Goal: Information Seeking & Learning: Learn about a topic

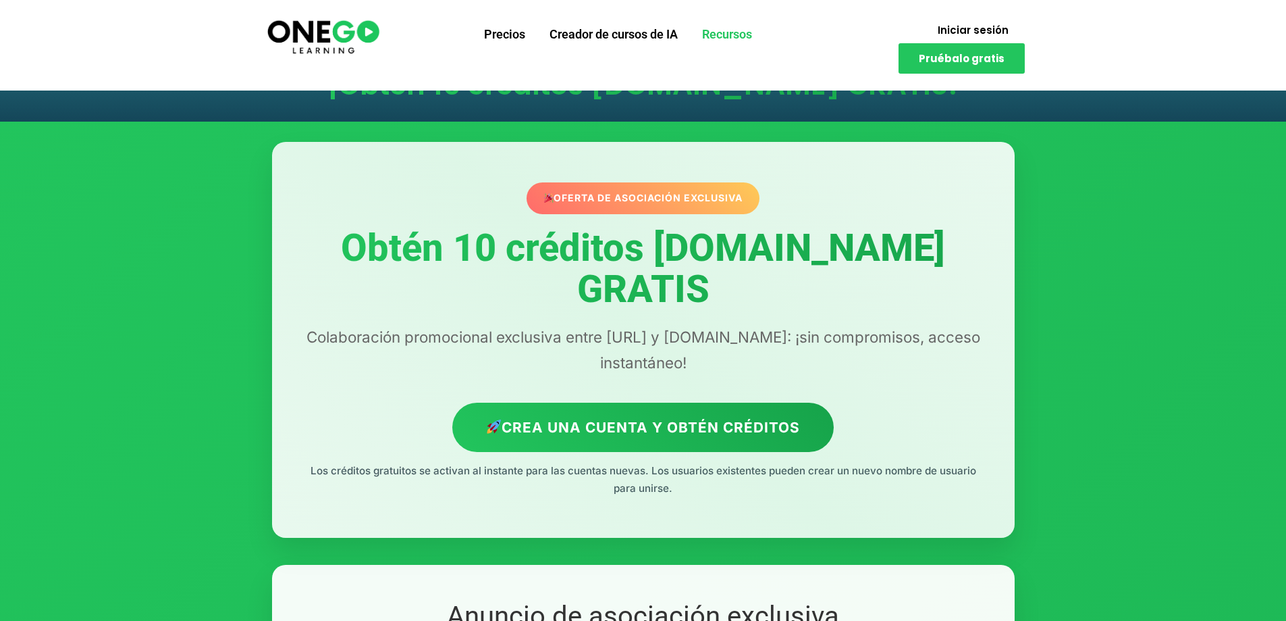
click at [723, 31] on font "Recursos" at bounding box center [727, 34] width 50 height 14
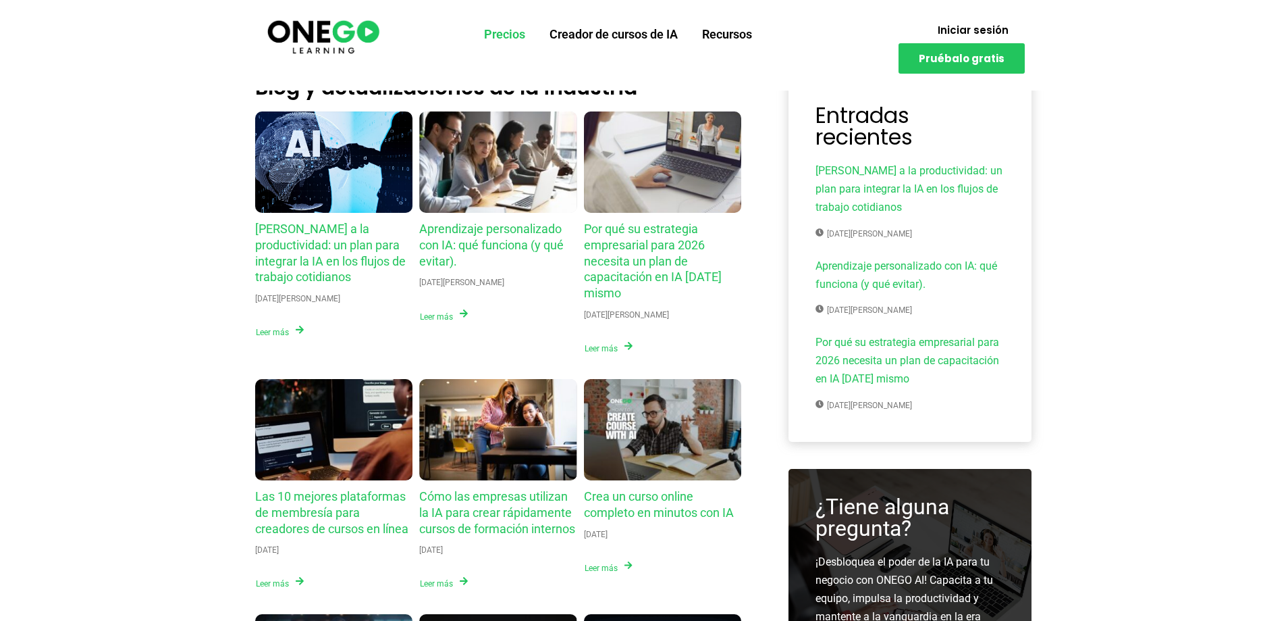
click at [509, 38] on font "Precios" at bounding box center [504, 34] width 41 height 14
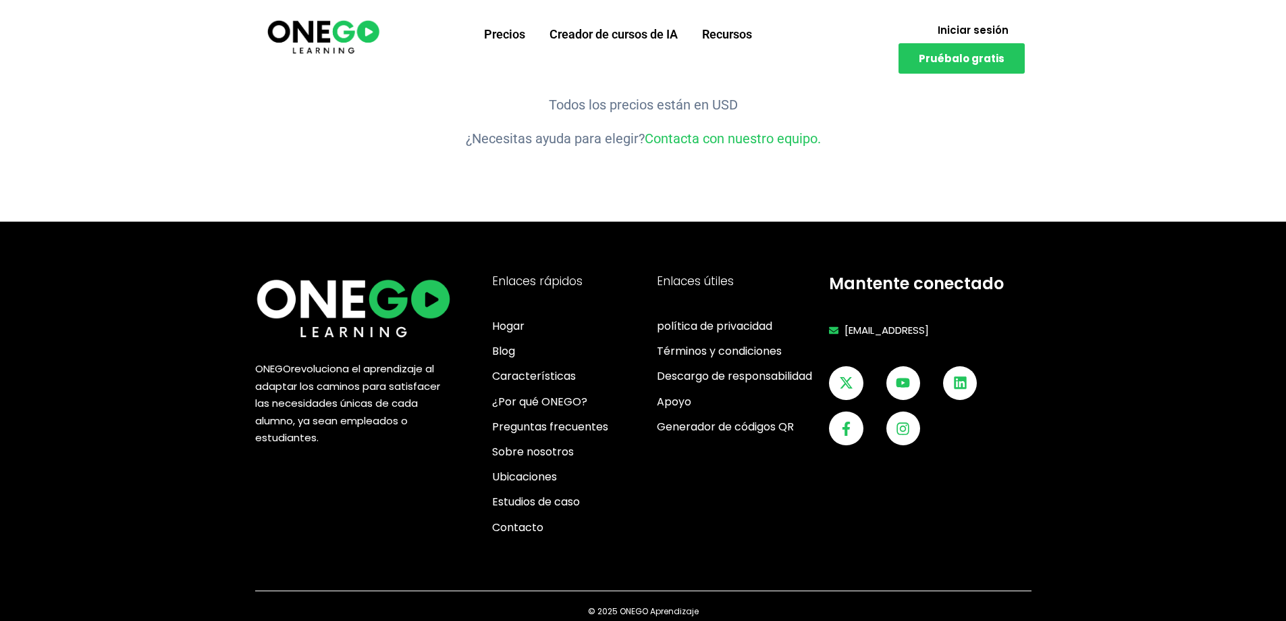
scroll to position [1827, 0]
